Goal: Task Accomplishment & Management: Complete application form

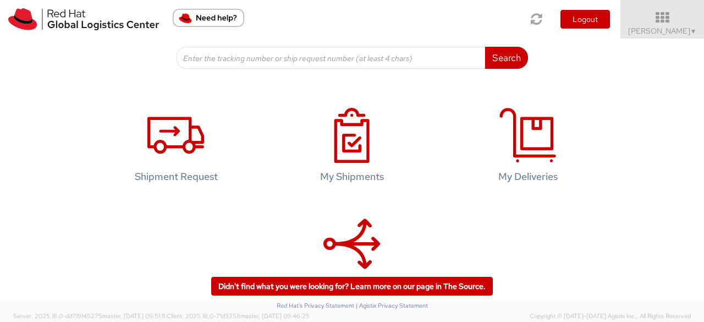
scroll to position [164, 0]
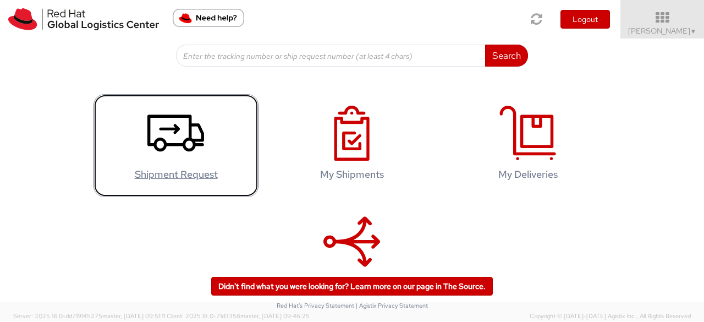
click at [169, 149] on icon at bounding box center [175, 133] width 57 height 55
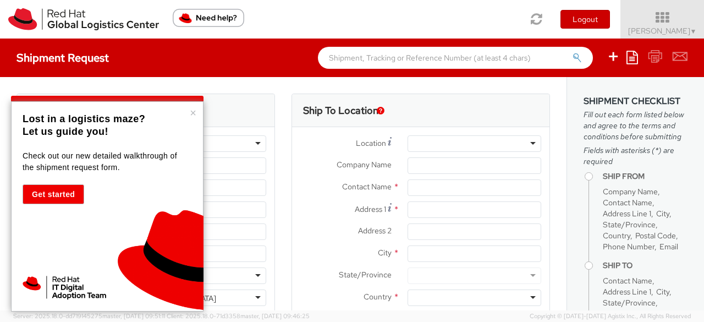
select select "802"
select select
click at [193, 112] on button "×" at bounding box center [193, 112] width 7 height 11
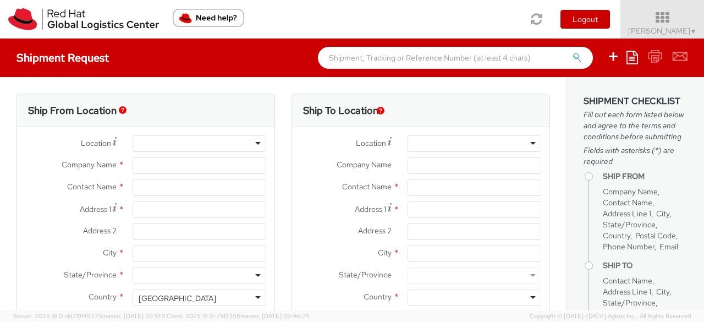
type input "Red Hat GmbH"
type input "[PERSON_NAME]"
type input "Werner-von-Siemens-Ring 12"
type input "Technopark II"
type input "MUNICH"
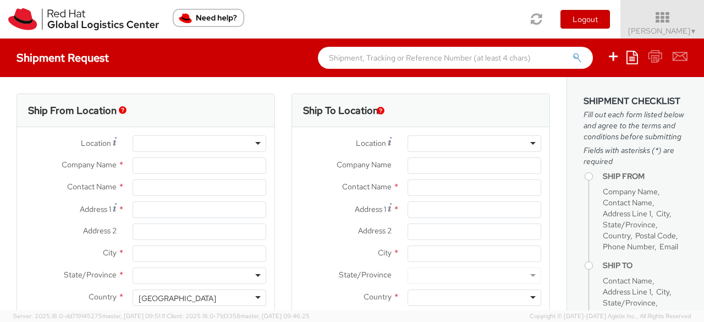
type input "85630"
type input "4989205071143"
type input "lnoack@redhat.com"
select select "CM"
select select "KGS"
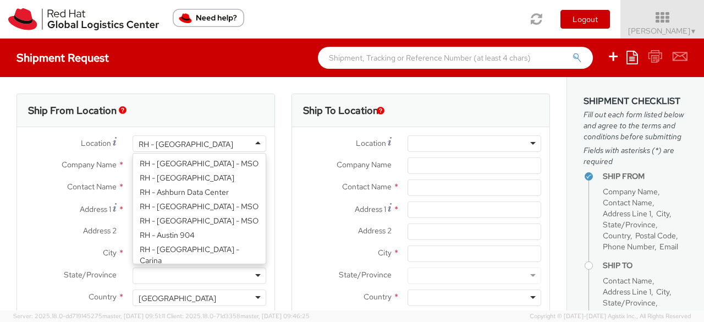
click at [213, 143] on div "RH - Munich" at bounding box center [200, 143] width 134 height 17
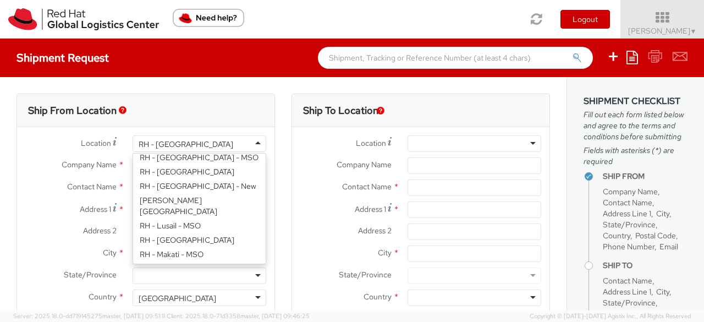
click at [31, 197] on div "Contact Name * Lydia Noack" at bounding box center [145, 190] width 257 height 22
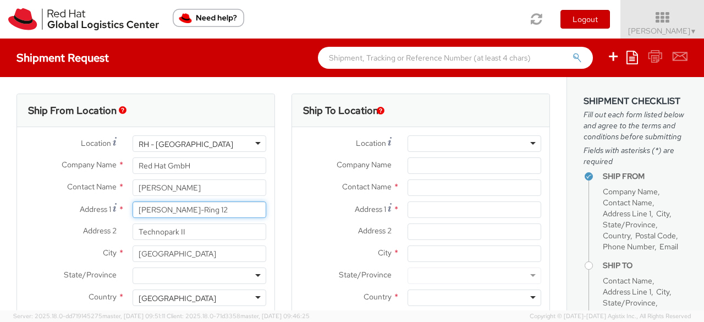
drag, startPoint x: 246, startPoint y: 210, endPoint x: 118, endPoint y: 204, distance: 128.8
click at [118, 204] on div "Address 1 * Werner-von-Siemens-Ring 12" at bounding box center [145, 209] width 257 height 17
type input "F"
type input "Florastraße 80"
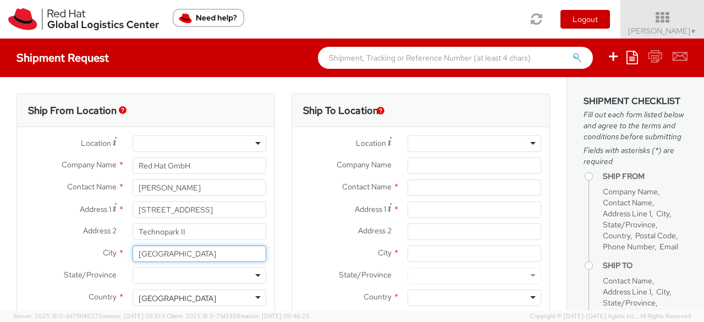
type input "München"
type input "81827"
type input "05065104"
type input "Lydia_Noack@hotmail.com"
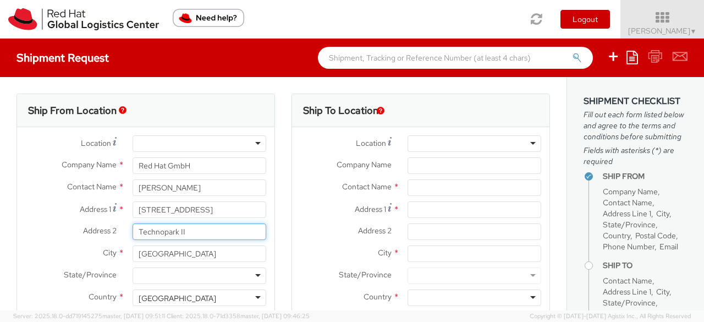
drag, startPoint x: 188, startPoint y: 231, endPoint x: 96, endPoint y: 232, distance: 92.4
click at [96, 232] on div "Address 2 * Technopark II" at bounding box center [145, 231] width 257 height 17
click at [52, 248] on label "City *" at bounding box center [70, 252] width 107 height 14
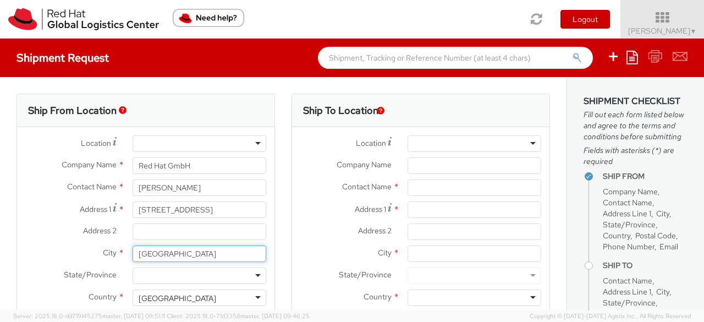
click at [133, 248] on input "München" at bounding box center [200, 253] width 134 height 17
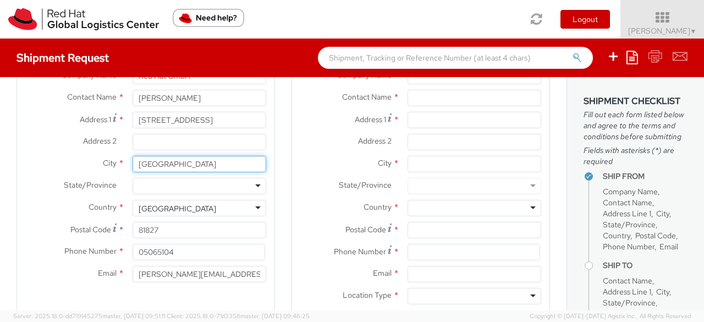
scroll to position [112, 0]
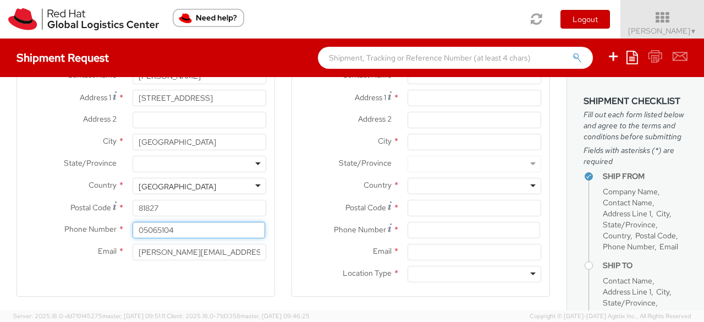
drag, startPoint x: 179, startPoint y: 230, endPoint x: 81, endPoint y: 229, distance: 97.4
click at [81, 229] on div "Phone Number * 05065104" at bounding box center [145, 230] width 257 height 17
type input "01746180010"
click at [69, 262] on div "Email * Lydia_Noack@hotmail.com" at bounding box center [145, 255] width 257 height 22
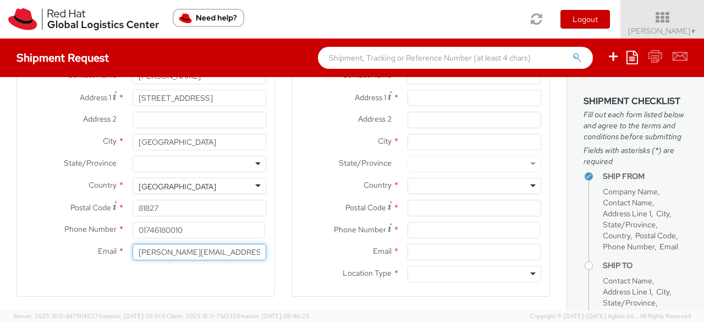
click at [235, 256] on input "Lydia_Noack@hotmail.com" at bounding box center [200, 252] width 134 height 17
type input "lnoack@redhat.com"
click at [252, 282] on div "Ship From Location Location * RH - Amsterdam - MSO RH - Amsterdam Data Center R…" at bounding box center [146, 139] width 259 height 315
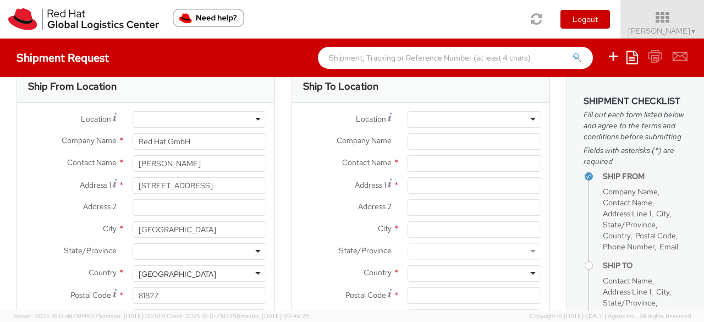
scroll to position [0, 0]
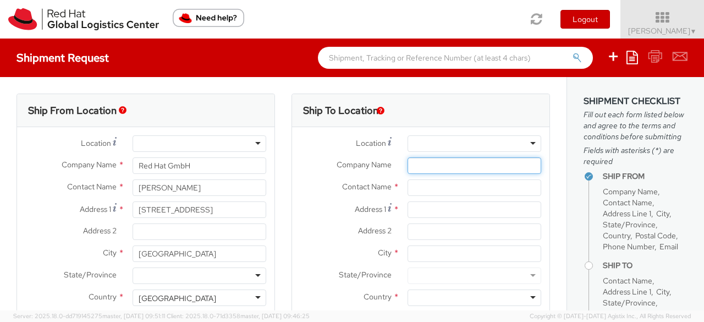
click at [430, 166] on input "Company Name *" at bounding box center [475, 165] width 134 height 17
type input "Telekom Deutschland GmbH"
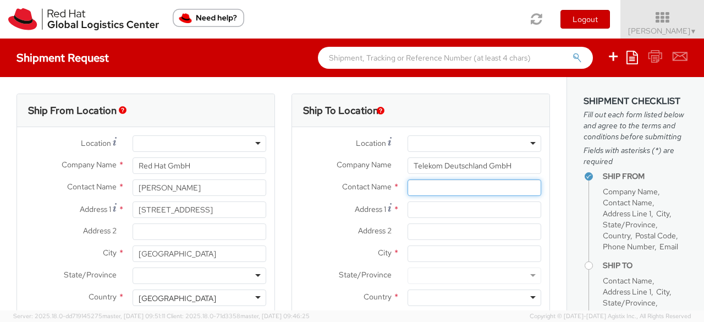
click at [422, 187] on input "text" at bounding box center [475, 187] width 134 height 17
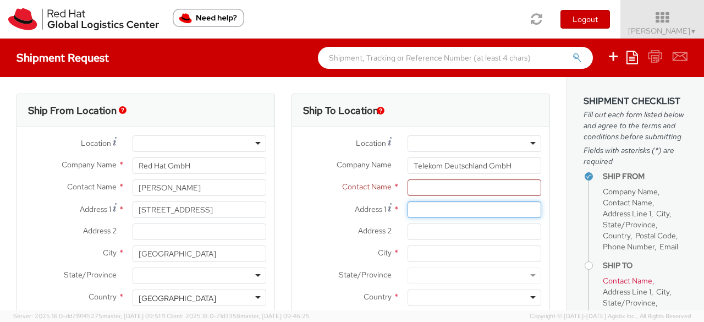
click at [432, 213] on input "Address 1 *" at bounding box center [475, 209] width 134 height 17
type input "G. Freud Strasse 4"
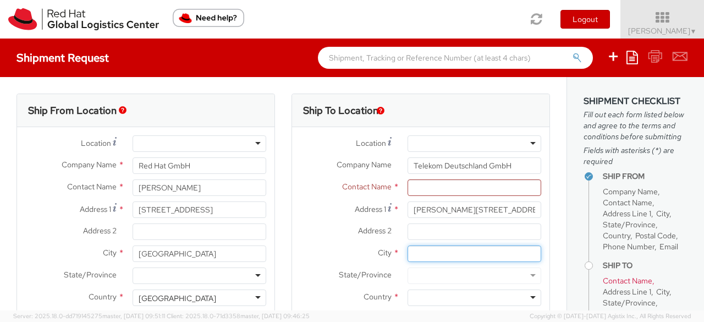
click at [434, 252] on input "City *" at bounding box center [475, 253] width 134 height 17
type input "Landsberg"
click at [424, 296] on div at bounding box center [475, 297] width 134 height 17
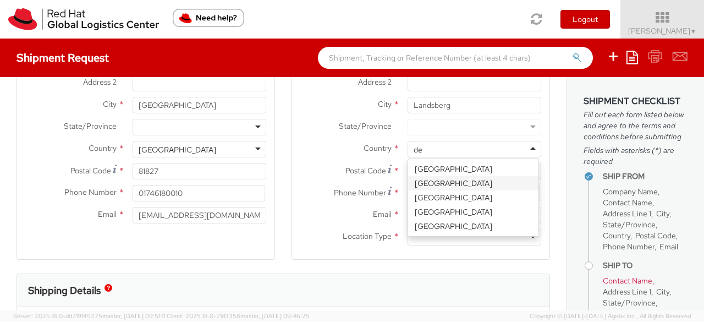
type input "d"
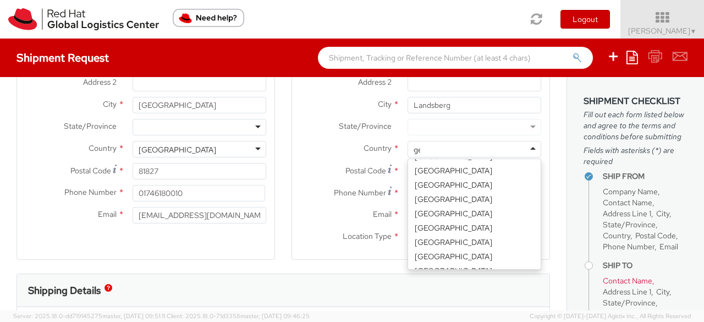
scroll to position [2, 0]
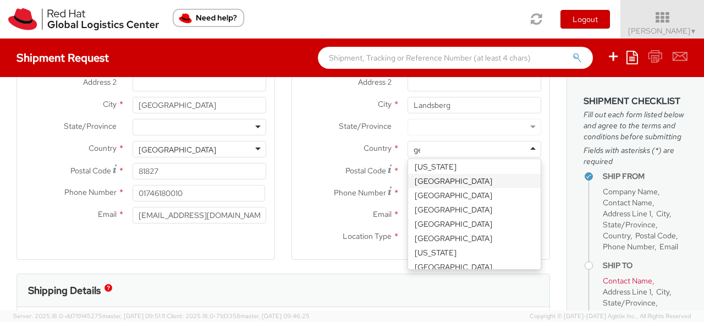
type input "ger"
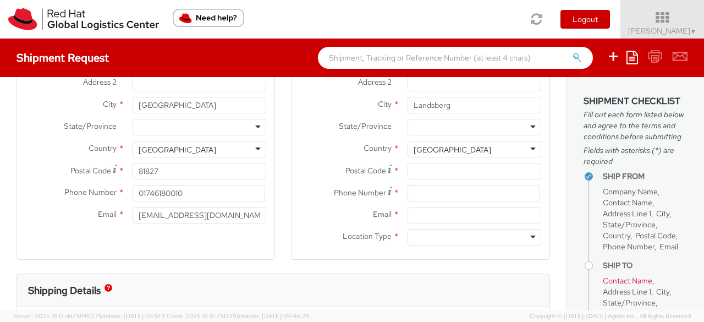
scroll to position [0, 0]
click at [431, 170] on input "Postal Code *" at bounding box center [475, 171] width 134 height 17
type input "06188"
click at [427, 239] on div at bounding box center [475, 237] width 134 height 17
